Goal: Navigation & Orientation: Find specific page/section

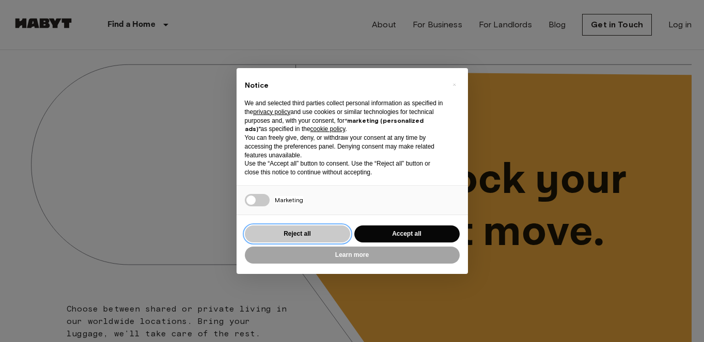
click at [282, 234] on button "Reject all" at bounding box center [297, 234] width 105 height 17
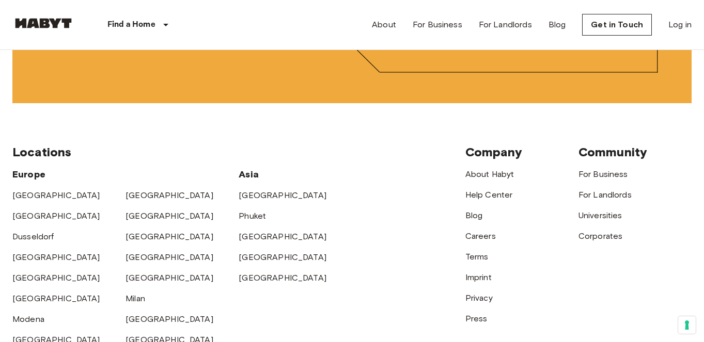
scroll to position [2582, 0]
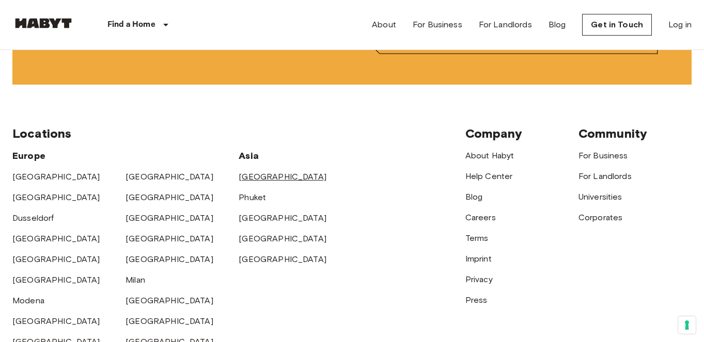
click at [265, 177] on link "[GEOGRAPHIC_DATA]" at bounding box center [283, 177] width 88 height 10
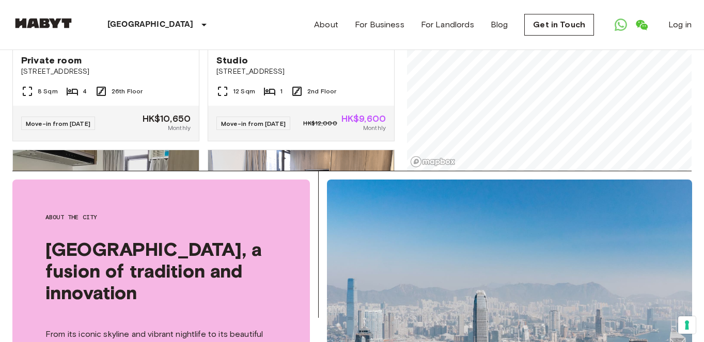
scroll to position [173, 0]
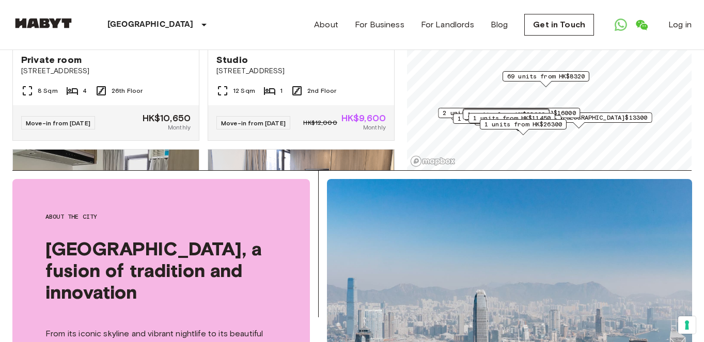
click at [400, 135] on div "Private rooms and apartments for rent in [GEOGRAPHIC_DATA] Move-in date ​ Move-…" at bounding box center [351, 24] width 679 height 293
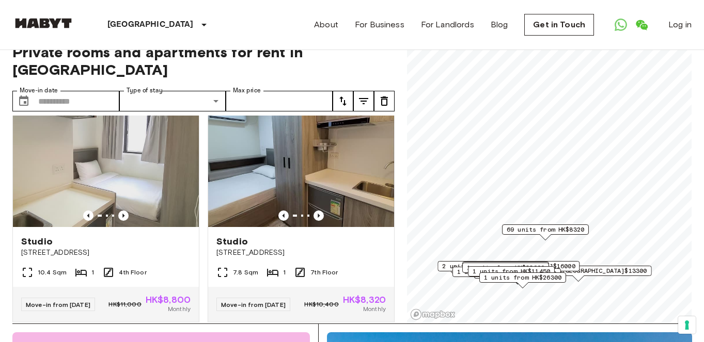
scroll to position [2996, 0]
